Goal: Complete application form: Complete application form

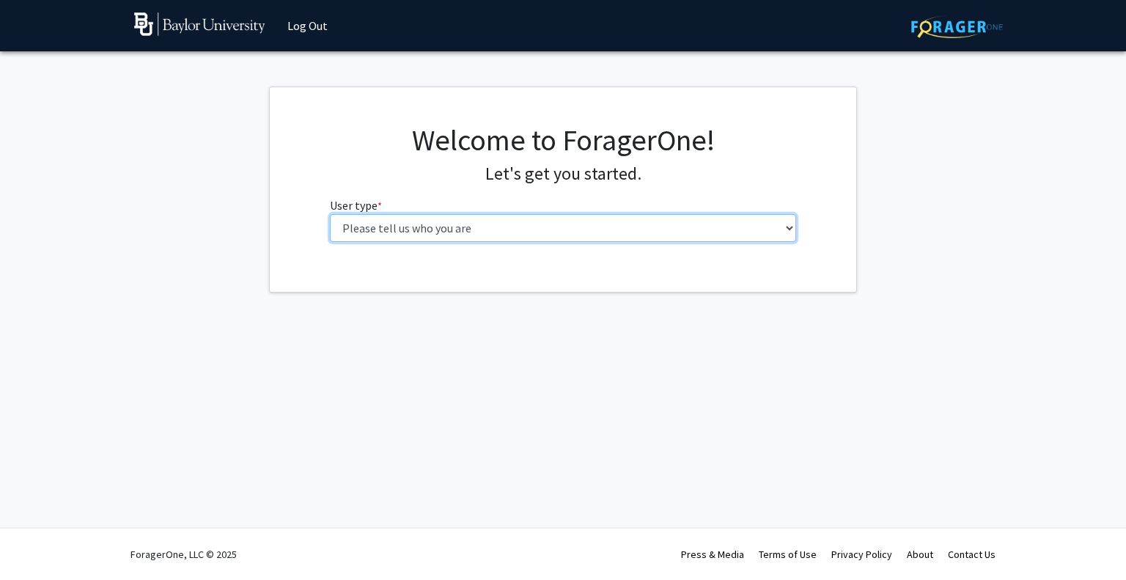
click at [483, 232] on select "Please tell us who you are Undergraduate Student Master's Student Doctoral Cand…" at bounding box center [563, 228] width 467 height 28
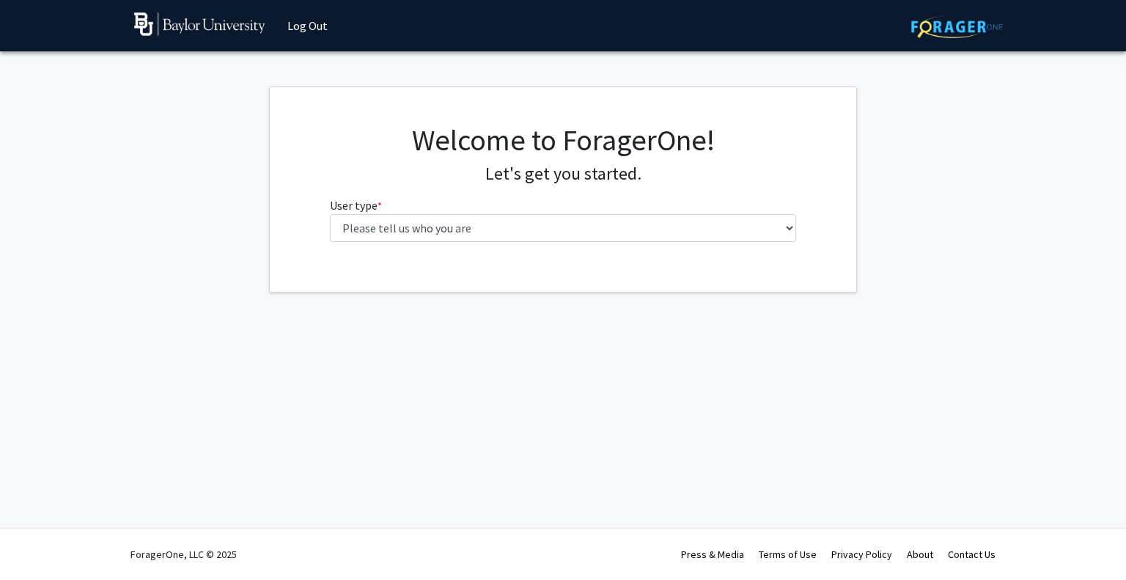
click at [613, 444] on div "Skip navigation Log Out Complete your profile × To continue, you need to make s…" at bounding box center [563, 290] width 1126 height 580
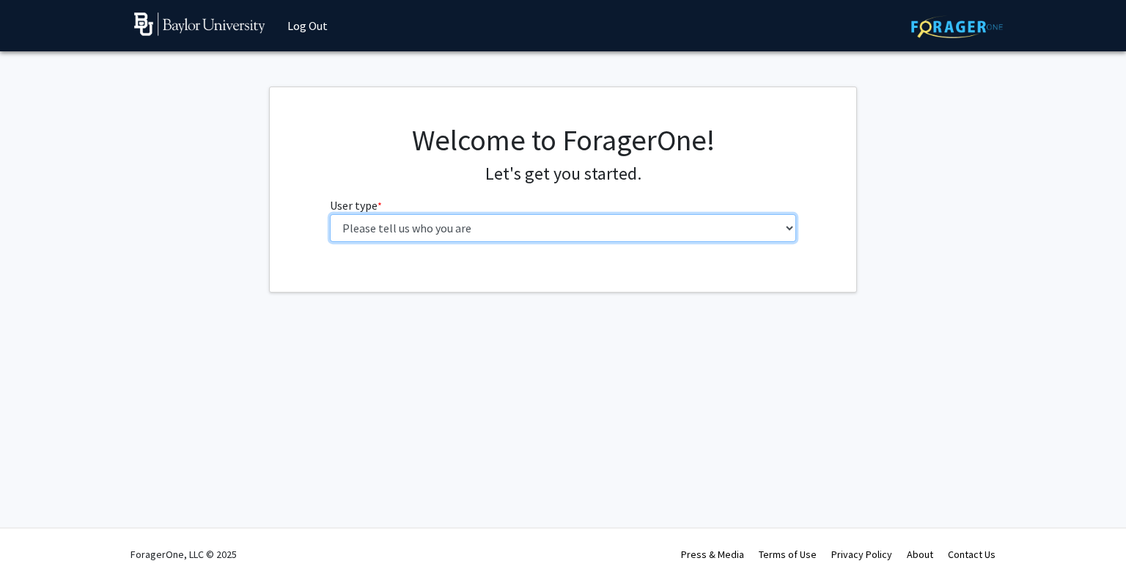
click at [473, 234] on select "Please tell us who you are Undergraduate Student Master's Student Doctoral Cand…" at bounding box center [563, 228] width 467 height 28
select select "1: undergrad"
click at [330, 214] on select "Please tell us who you are Undergraduate Student Master's Student Doctoral Cand…" at bounding box center [563, 228] width 467 height 28
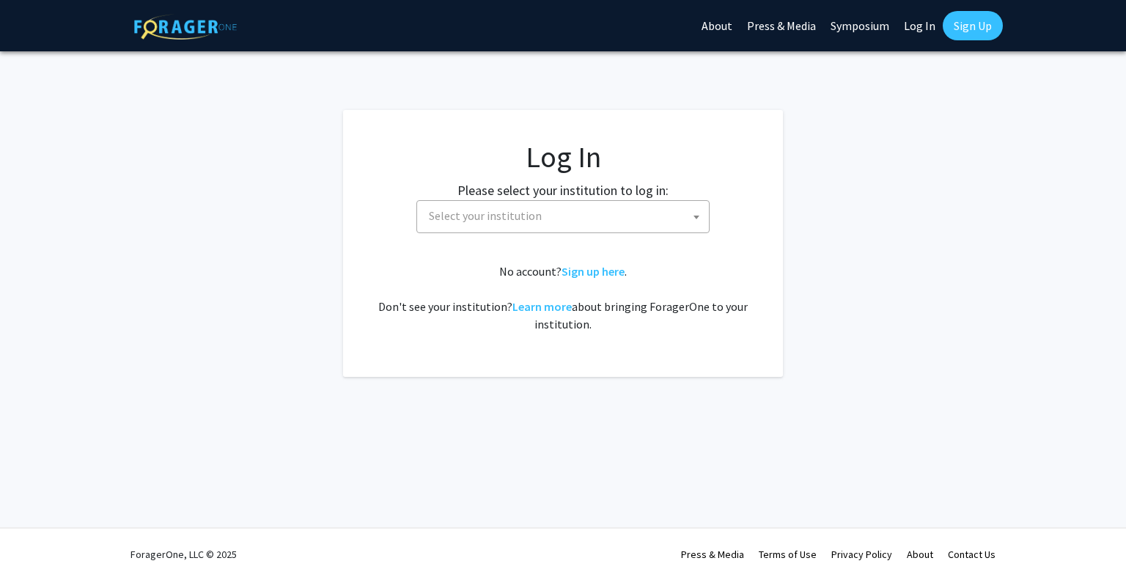
click at [529, 207] on span "Select your institution" at bounding box center [566, 216] width 286 height 30
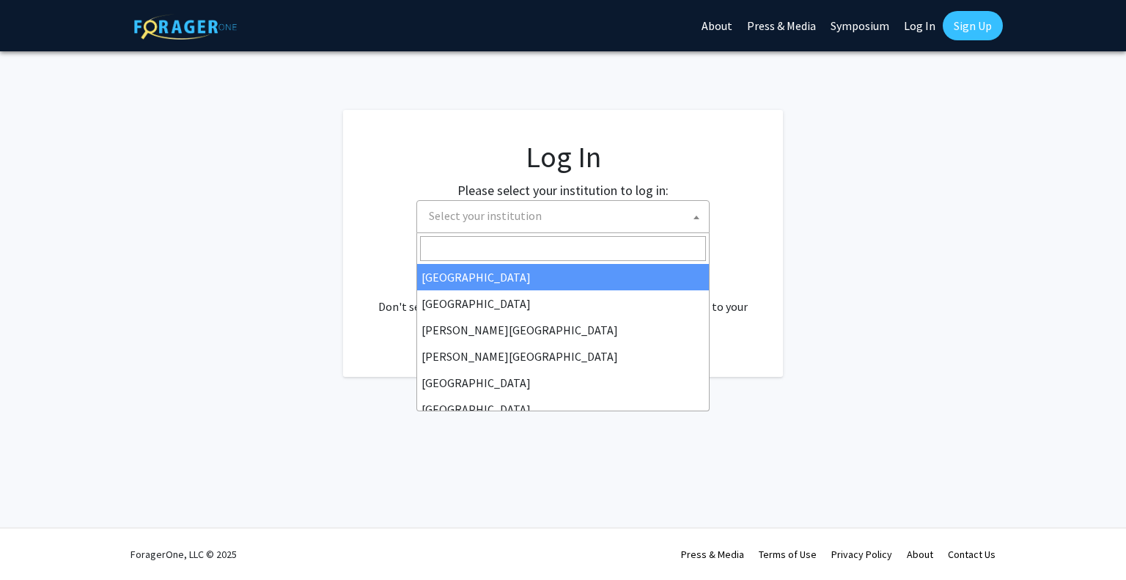
select select "34"
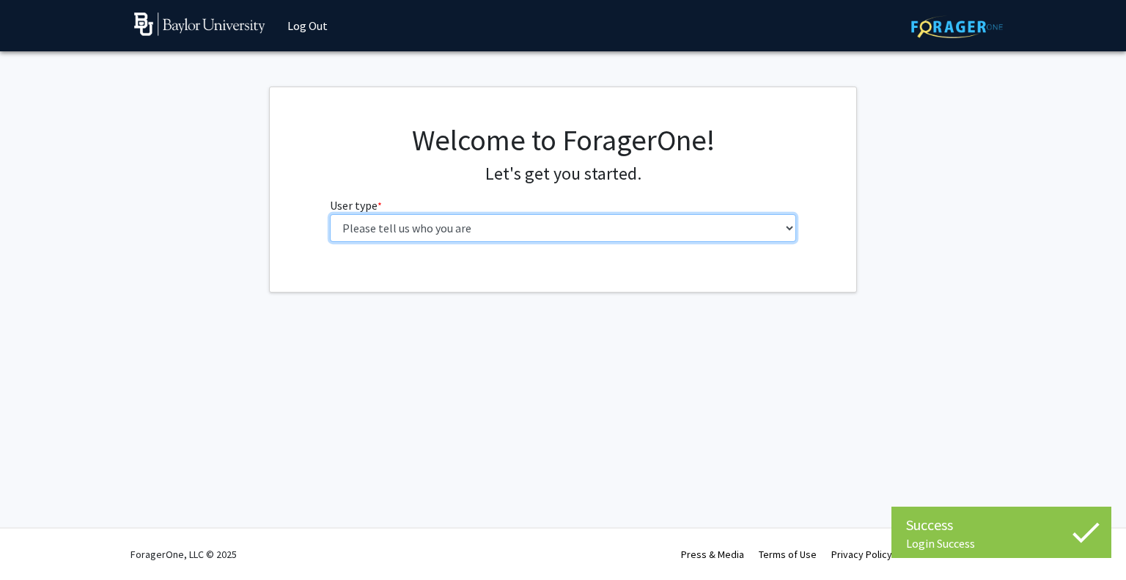
click at [472, 224] on select "Please tell us who you are Undergraduate Student Master's Student Doctoral Cand…" at bounding box center [563, 228] width 467 height 28
select select "1: undergrad"
click at [330, 214] on select "Please tell us who you are Undergraduate Student Master's Student Doctoral Cand…" at bounding box center [563, 228] width 467 height 28
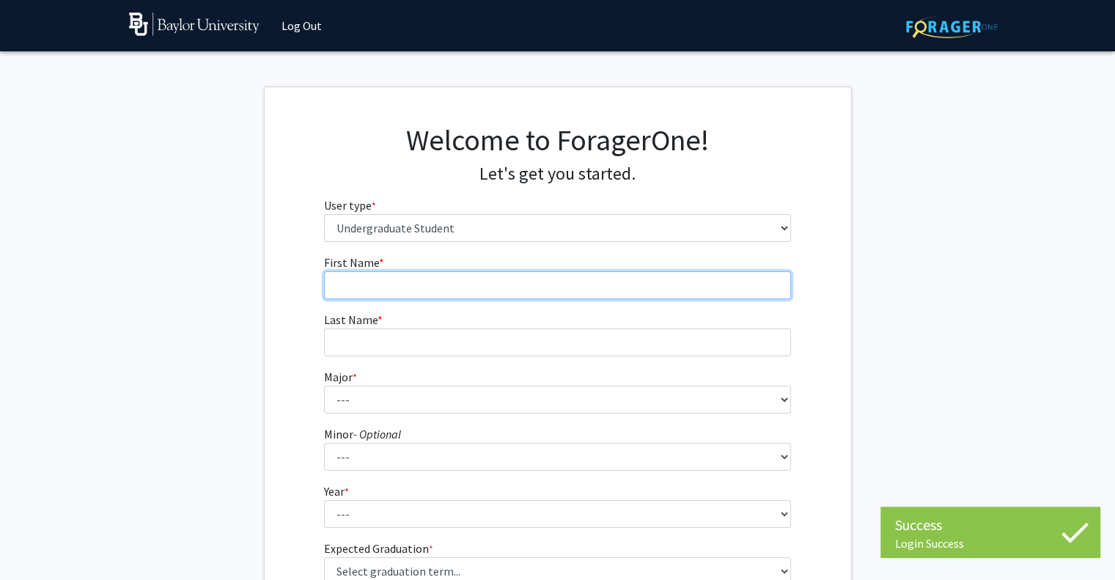
click at [375, 280] on input "First Name * required" at bounding box center [557, 285] width 467 height 28
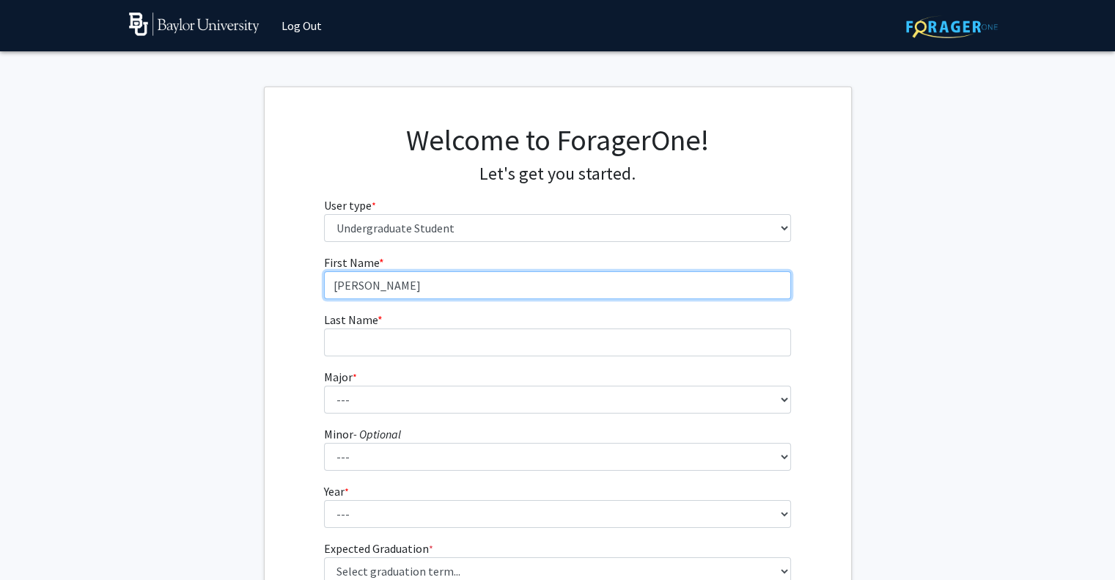
type input "[PERSON_NAME]"
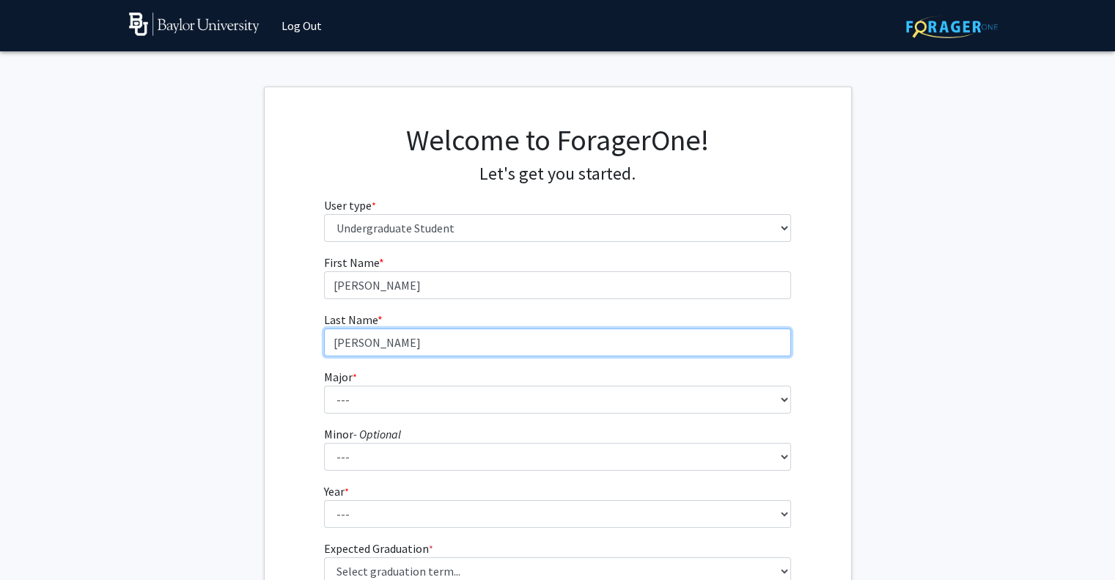
type input "[PERSON_NAME]"
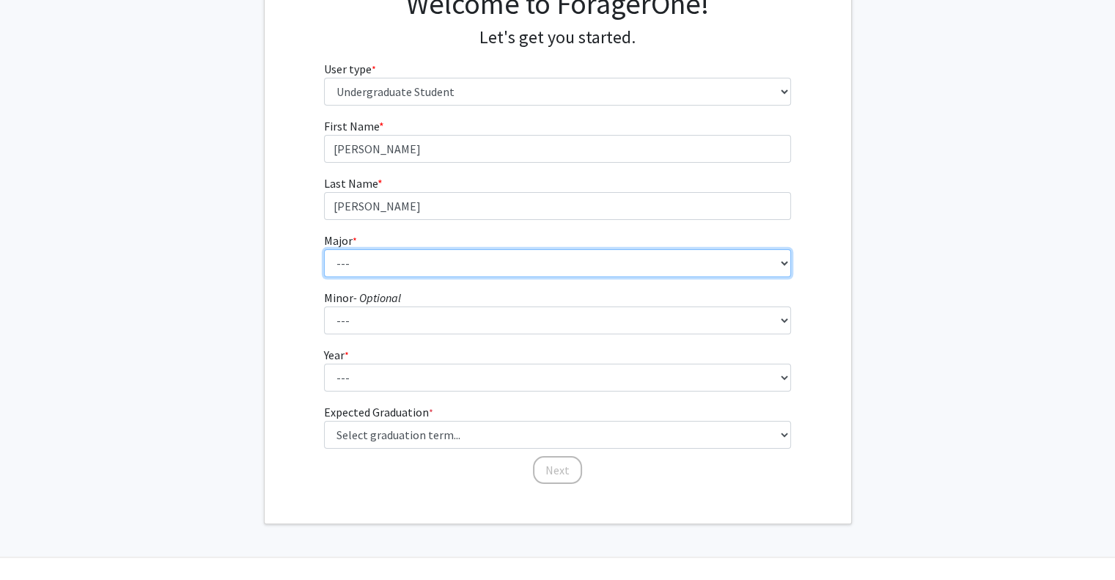
scroll to position [133, 0]
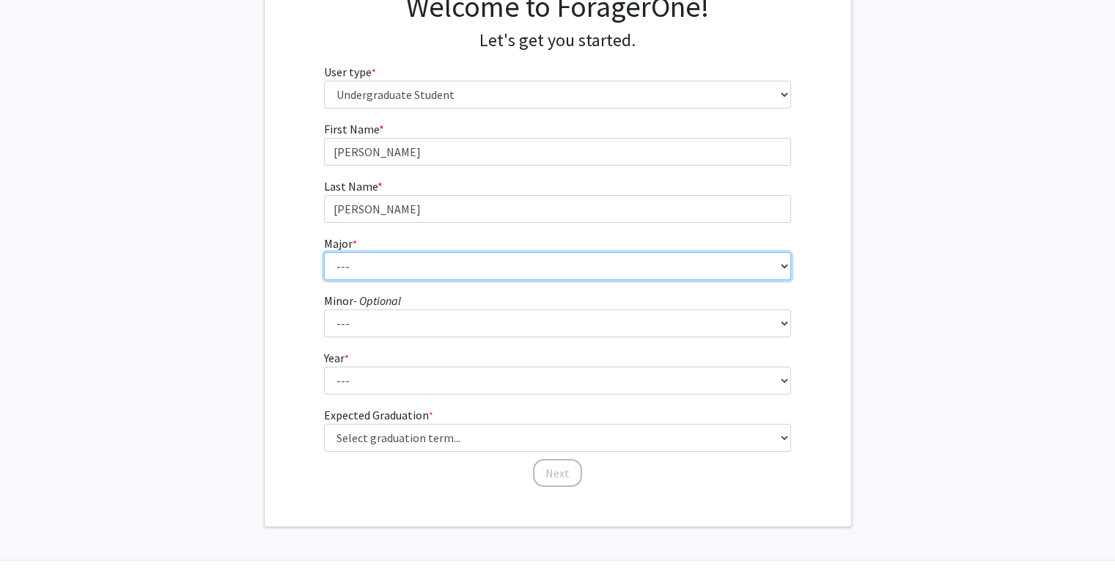
click at [380, 273] on select "--- Accounting American Studies Anthropology Apparel Design & Product Developme…" at bounding box center [557, 266] width 467 height 28
select select "48: 2713"
click at [324, 252] on select "--- Accounting American Studies Anthropology Apparel Design & Product Developme…" at bounding box center [557, 266] width 467 height 28
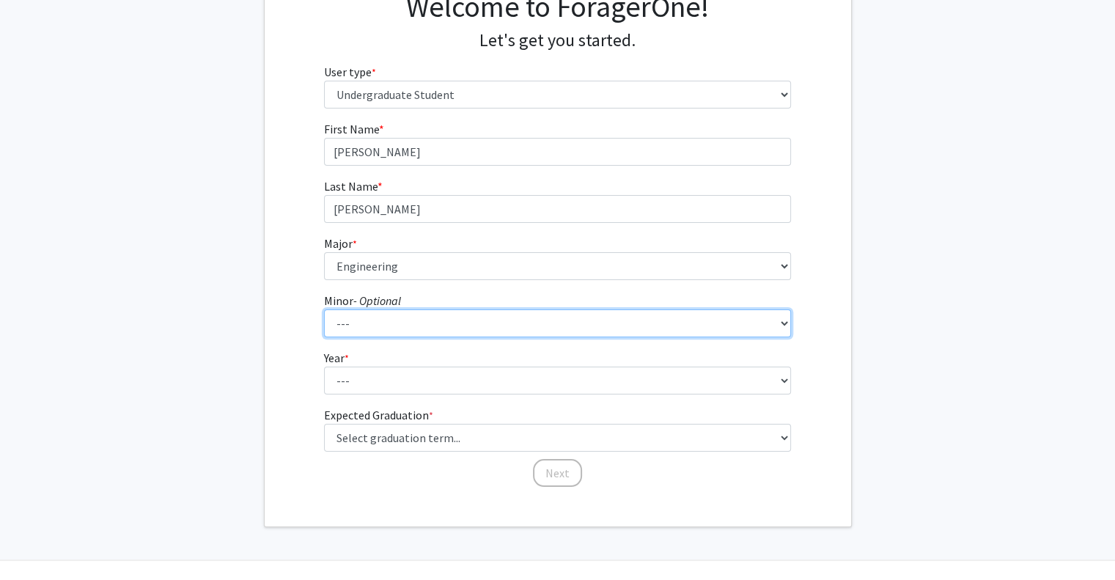
click at [411, 323] on select "--- Advertising American Sign Language American Studies Anthropology Apparel Me…" at bounding box center [557, 323] width 467 height 28
select select "35: 2098"
click at [324, 309] on select "--- Advertising American Sign Language American Studies Anthropology Apparel Me…" at bounding box center [557, 323] width 467 height 28
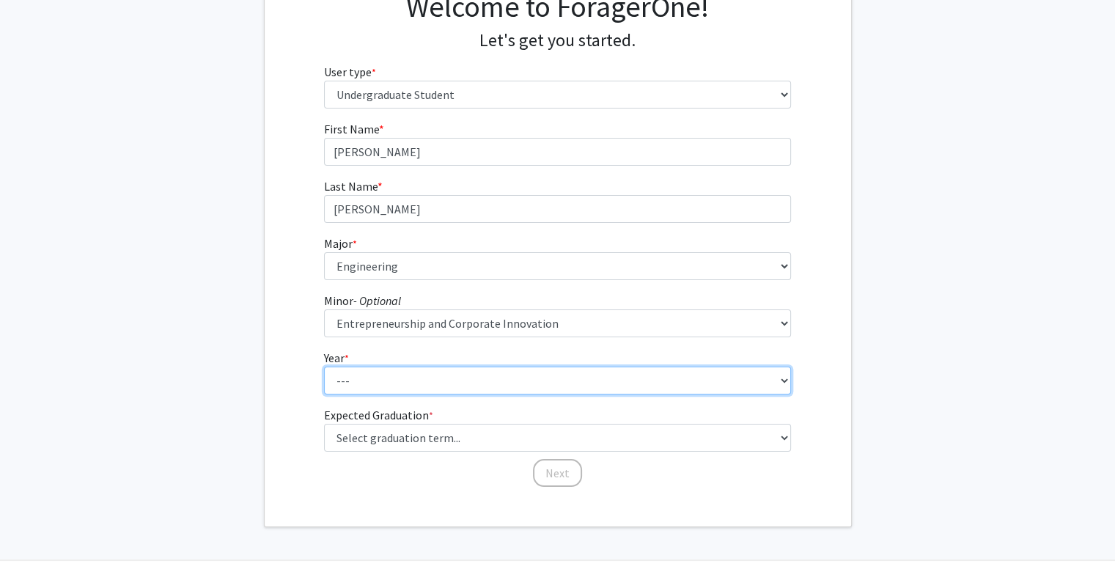
click at [375, 379] on select "--- First-year Sophomore Junior Senior Postbaccalaureate Certificate" at bounding box center [557, 381] width 467 height 28
select select "4: senior"
click at [324, 367] on select "--- First-year Sophomore Junior Senior Postbaccalaureate Certificate" at bounding box center [557, 381] width 467 height 28
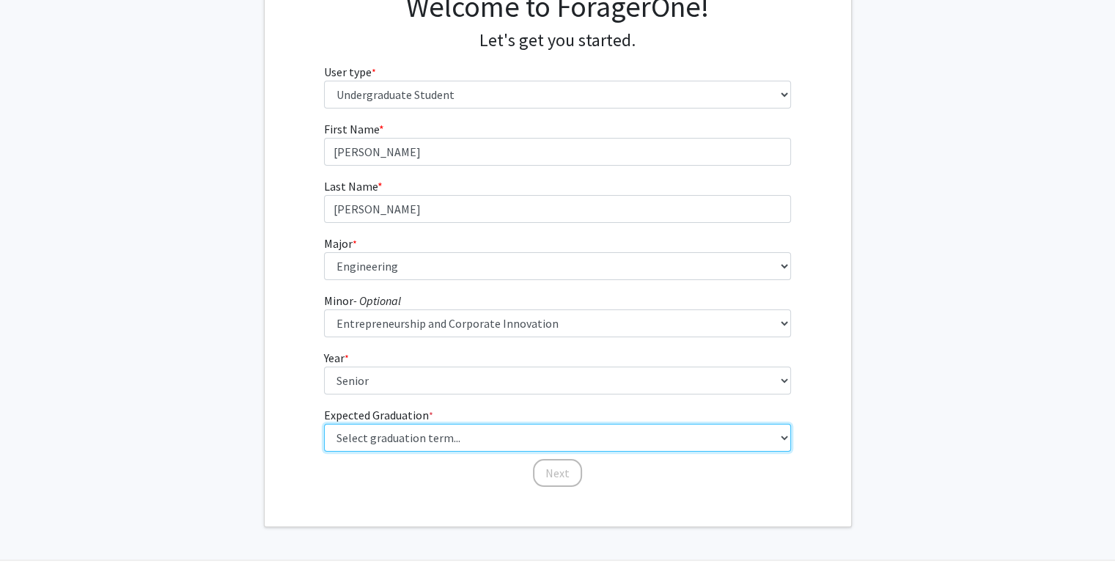
click at [395, 444] on select "Select graduation term... Spring 2025 Summer 2025 Fall 2025 Winter 2025 Spring …" at bounding box center [557, 438] width 467 height 28
select select "5: spring_2026"
click at [324, 424] on select "Select graduation term... Spring 2025 Summer 2025 Fall 2025 Winter 2025 Spring …" at bounding box center [557, 438] width 467 height 28
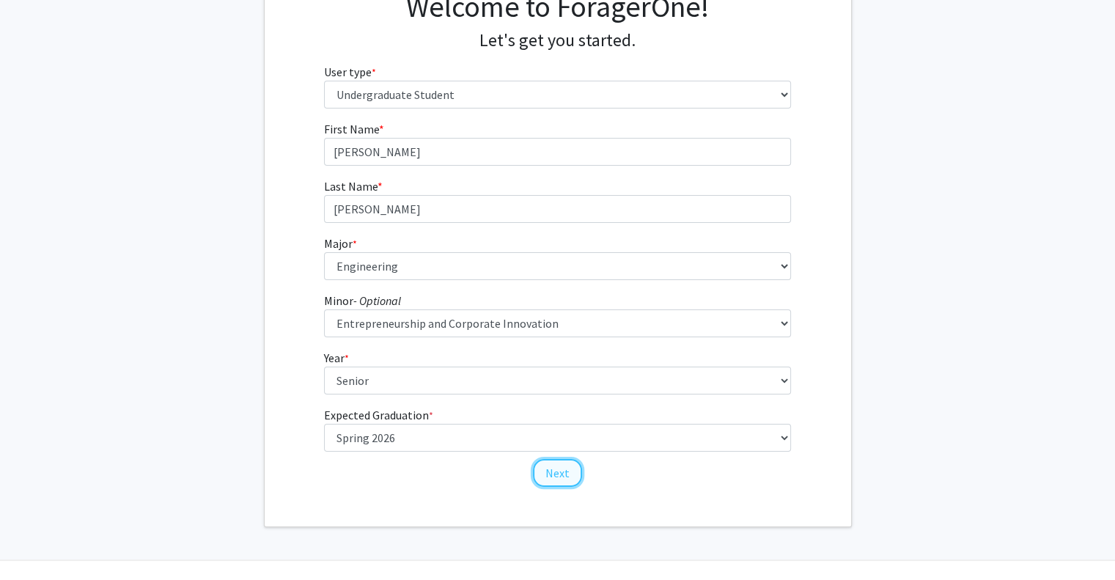
click at [550, 469] on button "Next" at bounding box center [557, 473] width 49 height 28
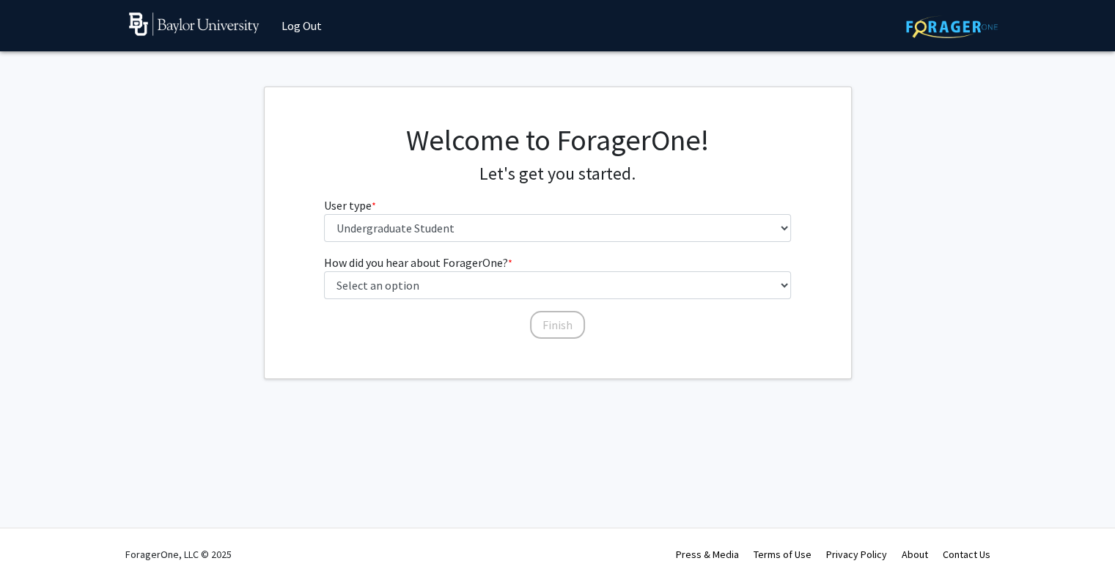
scroll to position [0, 0]
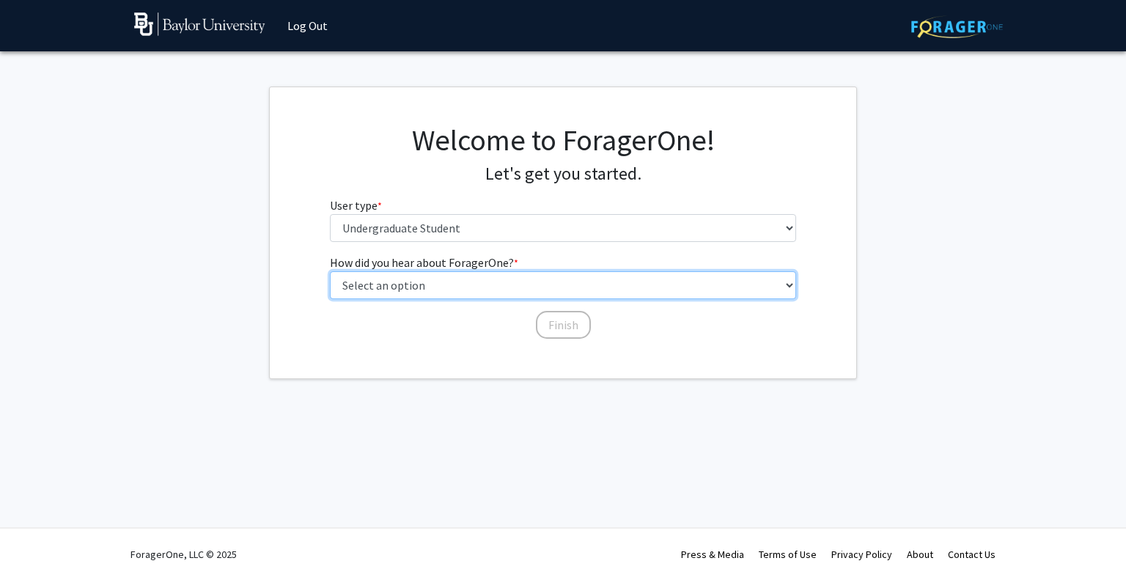
click at [484, 282] on select "Select an option Peer/student recommendation Faculty/staff recommendation Unive…" at bounding box center [563, 285] width 467 height 28
select select "2: faculty_recommendation"
click at [330, 271] on select "Select an option Peer/student recommendation Faculty/staff recommendation Unive…" at bounding box center [563, 285] width 467 height 28
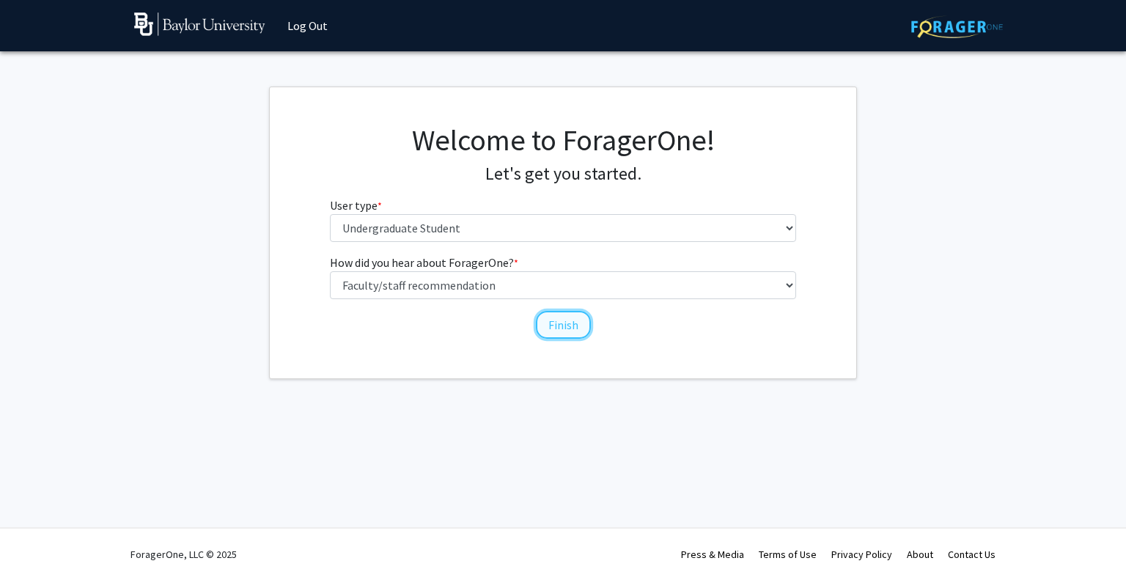
click at [563, 311] on button "Finish" at bounding box center [563, 325] width 55 height 28
